Goal: Find specific page/section: Find specific page/section

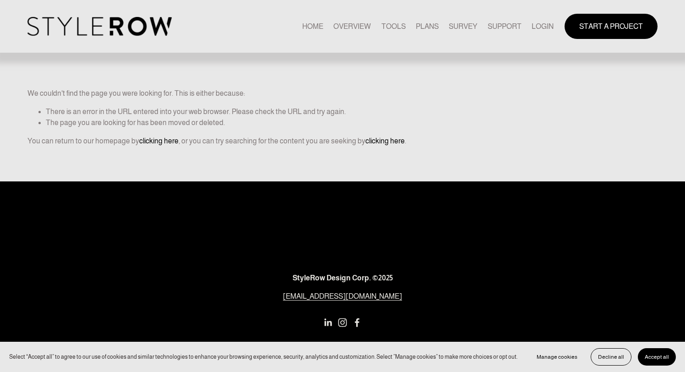
click at [531, 25] on link "LOGIN" at bounding box center [542, 26] width 22 height 12
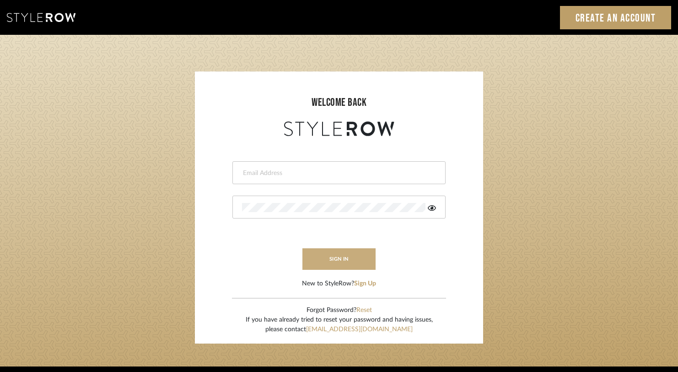
type input "[EMAIL_ADDRESS][DOMAIN_NAME]"
click at [326, 254] on button "sign in" at bounding box center [339, 259] width 73 height 22
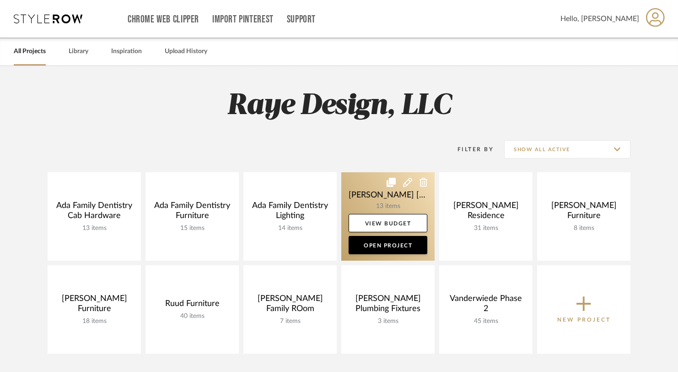
click at [373, 200] on link at bounding box center [387, 216] width 93 height 88
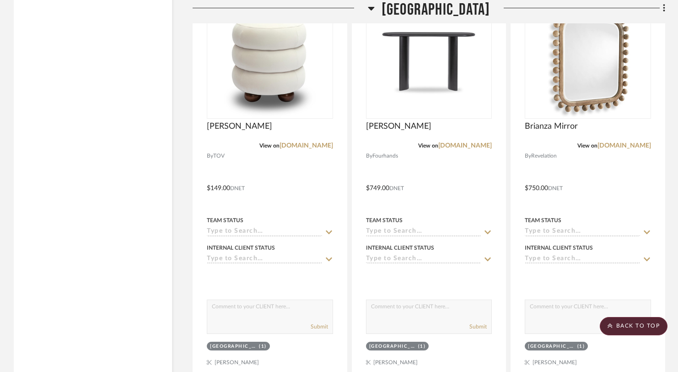
scroll to position [2102, 0]
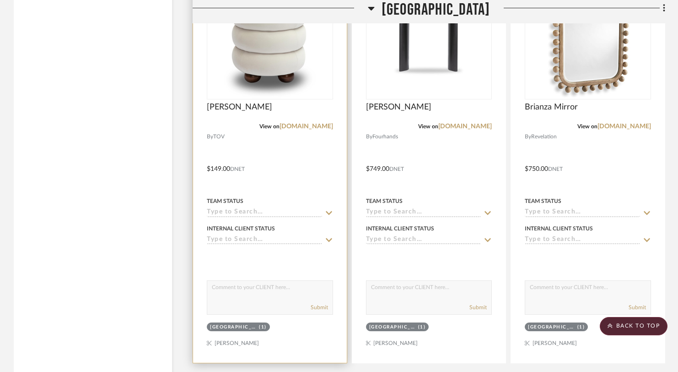
click at [232, 102] on div "Stephanie Stool" at bounding box center [270, 112] width 126 height 20
click at [232, 102] on span "Stephanie Stool" at bounding box center [239, 107] width 65 height 10
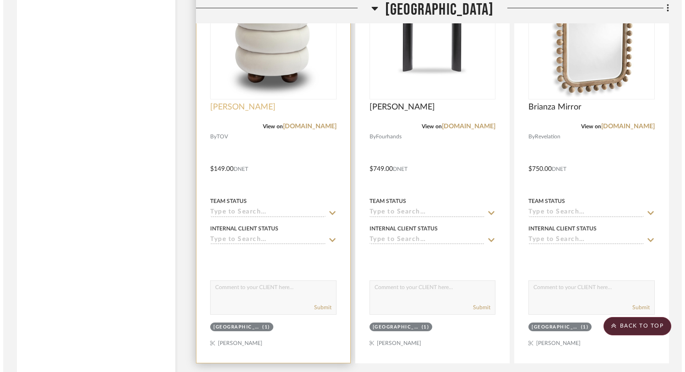
scroll to position [0, 0]
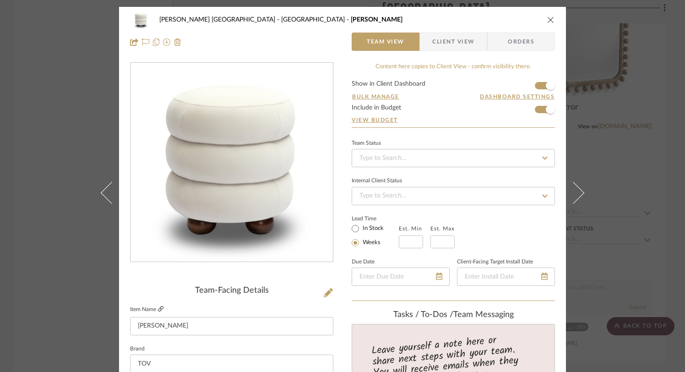
click at [158, 308] on icon at bounding box center [160, 308] width 5 height 5
click at [158, 305] on link at bounding box center [160, 309] width 5 height 8
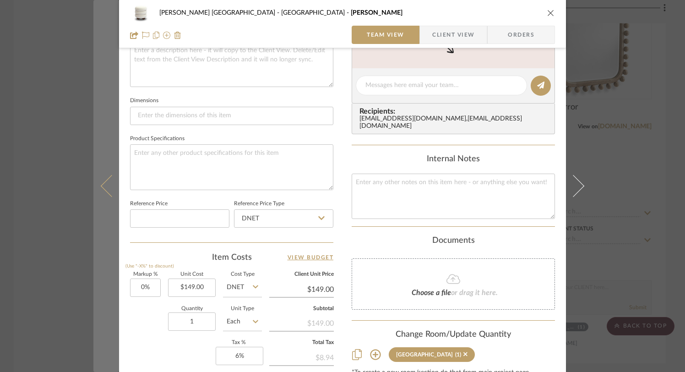
scroll to position [352, 0]
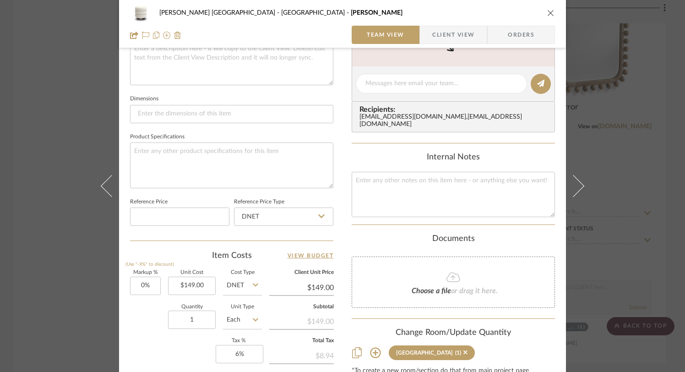
click at [550, 10] on icon "close" at bounding box center [550, 12] width 7 height 7
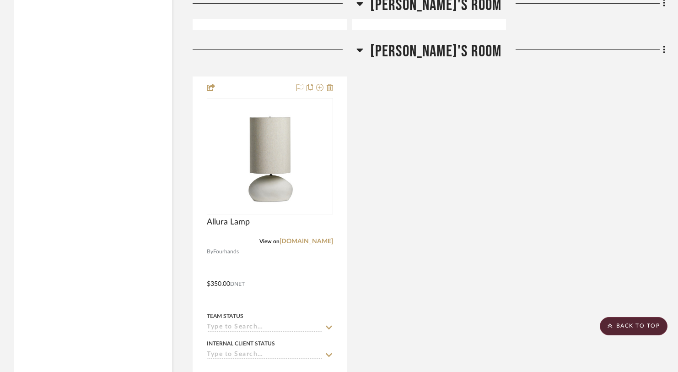
scroll to position [3347, 0]
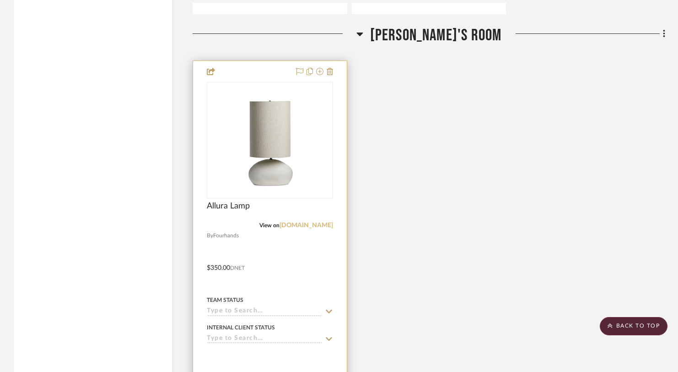
click at [315, 222] on link "fourhands.com" at bounding box center [307, 225] width 54 height 6
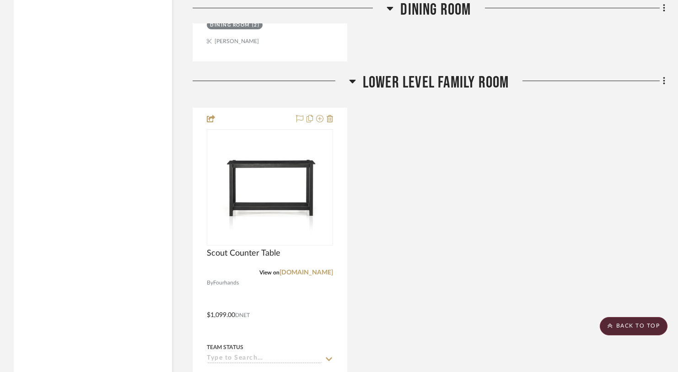
scroll to position [1525, 0]
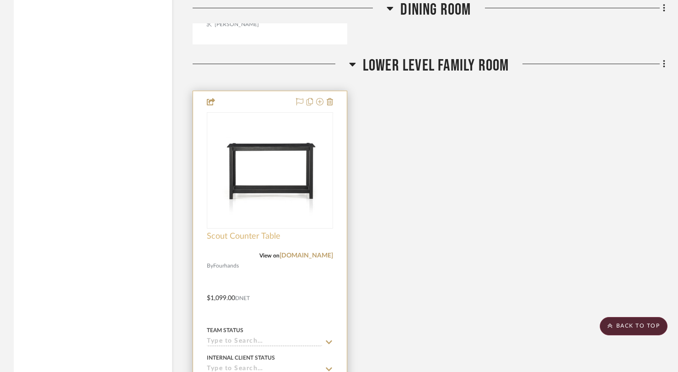
click at [241, 231] on span "Scout Counter Table" at bounding box center [244, 236] width 74 height 10
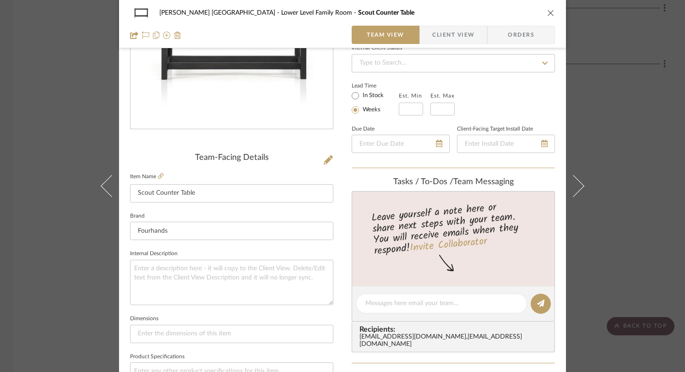
scroll to position [134, 0]
click at [158, 173] on icon at bounding box center [160, 174] width 5 height 5
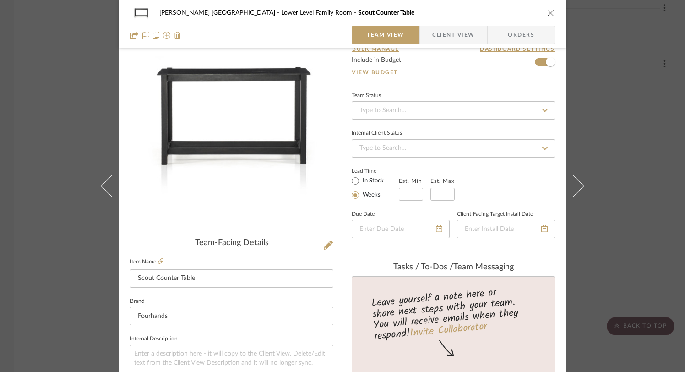
scroll to position [0, 0]
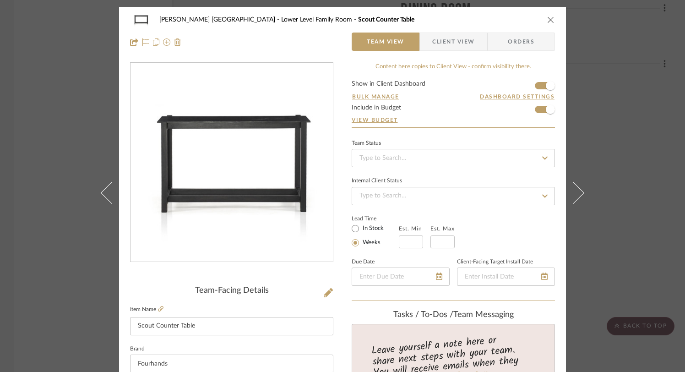
click at [550, 17] on icon "close" at bounding box center [550, 19] width 7 height 7
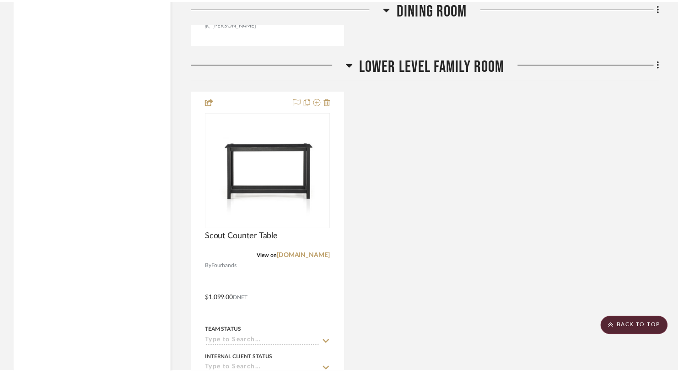
scroll to position [1525, 0]
